Goal: Navigation & Orientation: Go to known website

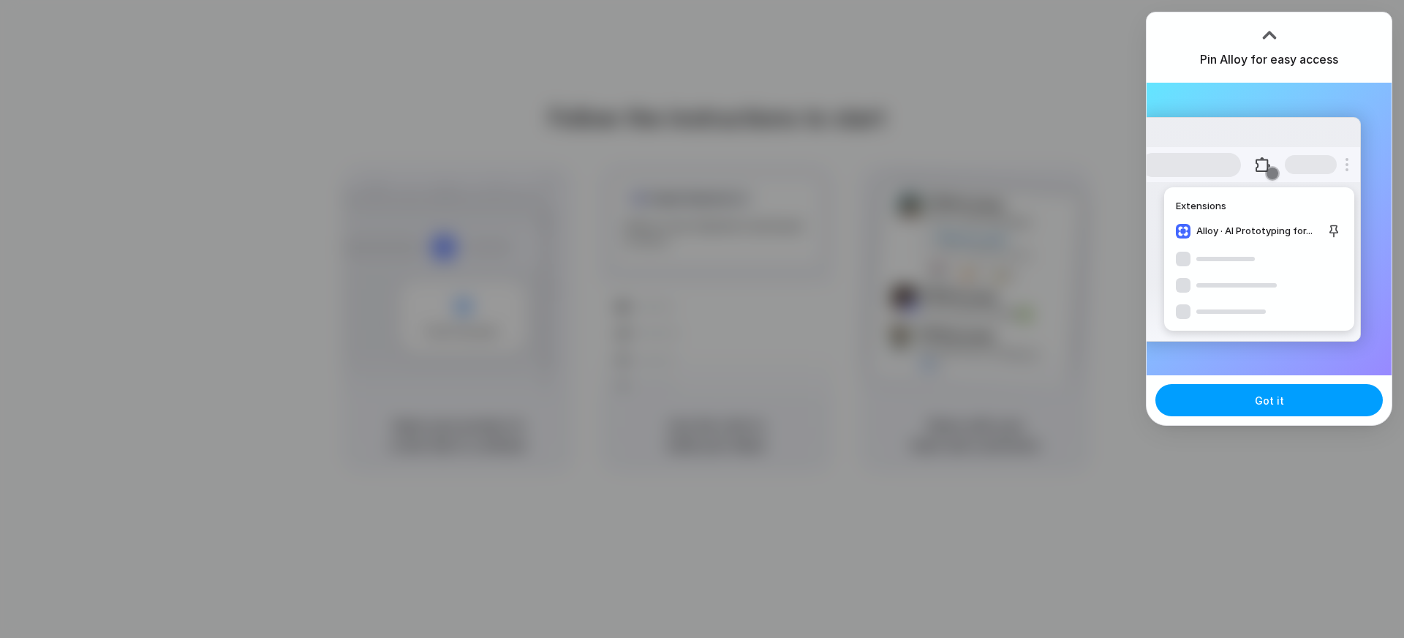
click at [1270, 411] on button "Got it" at bounding box center [1268, 400] width 227 height 32
